Goal: Go to known website: Access a specific website the user already knows

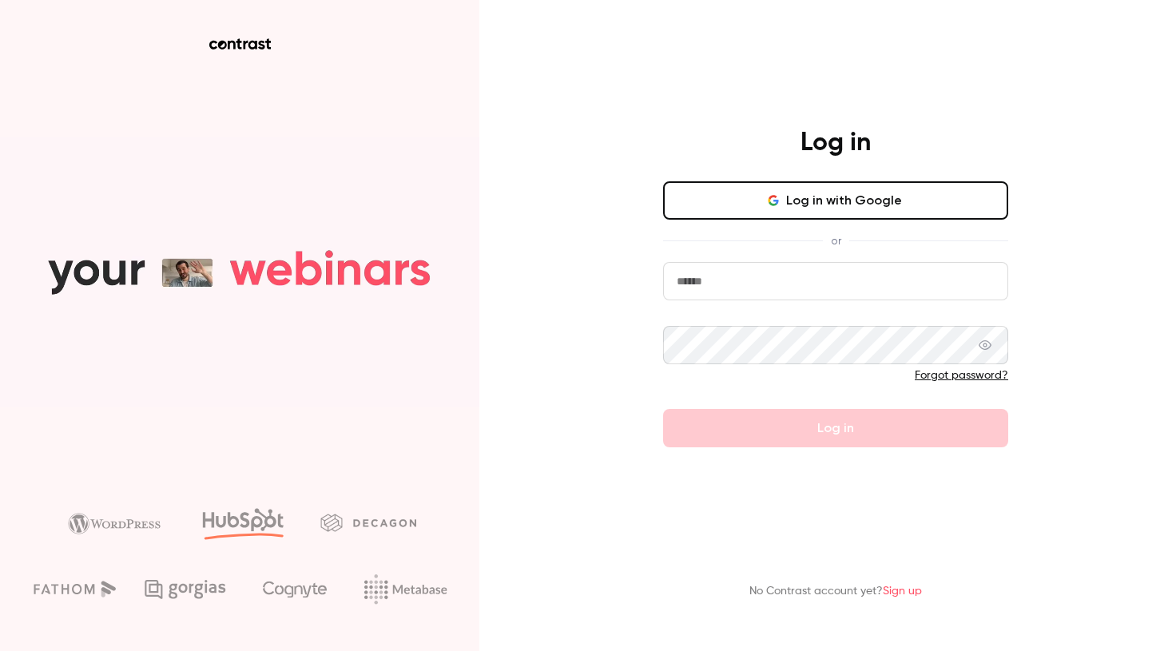
click at [807, 204] on button "Log in with Google" at bounding box center [835, 200] width 345 height 38
